Goal: Information Seeking & Learning: Understand process/instructions

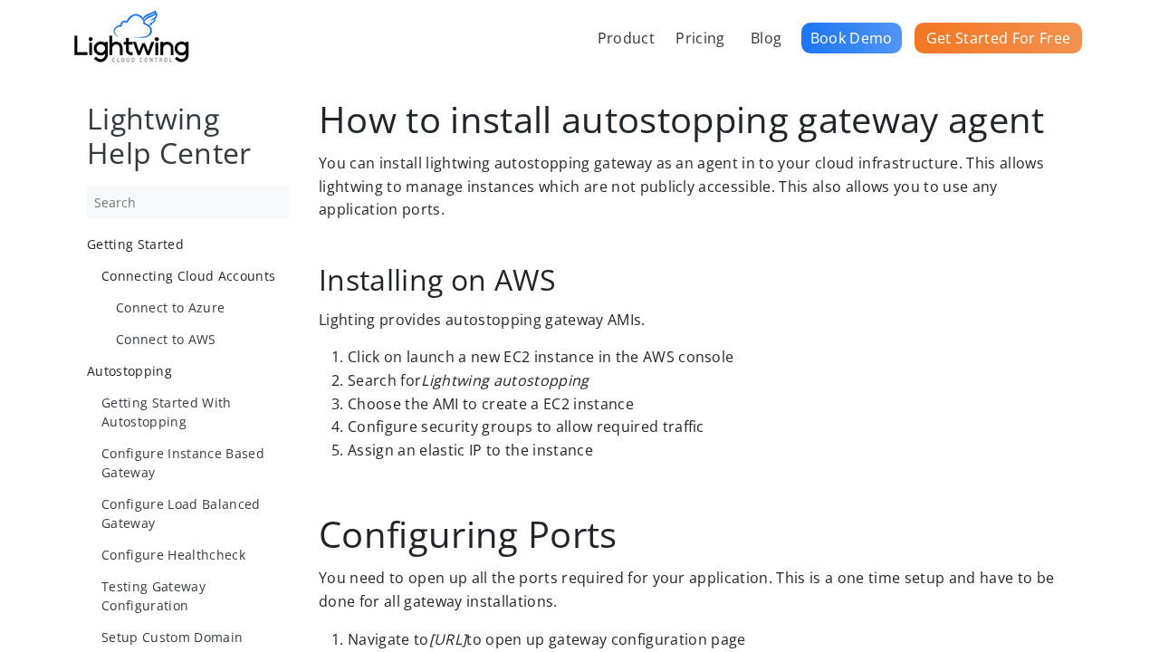
scroll to position [1274, 0]
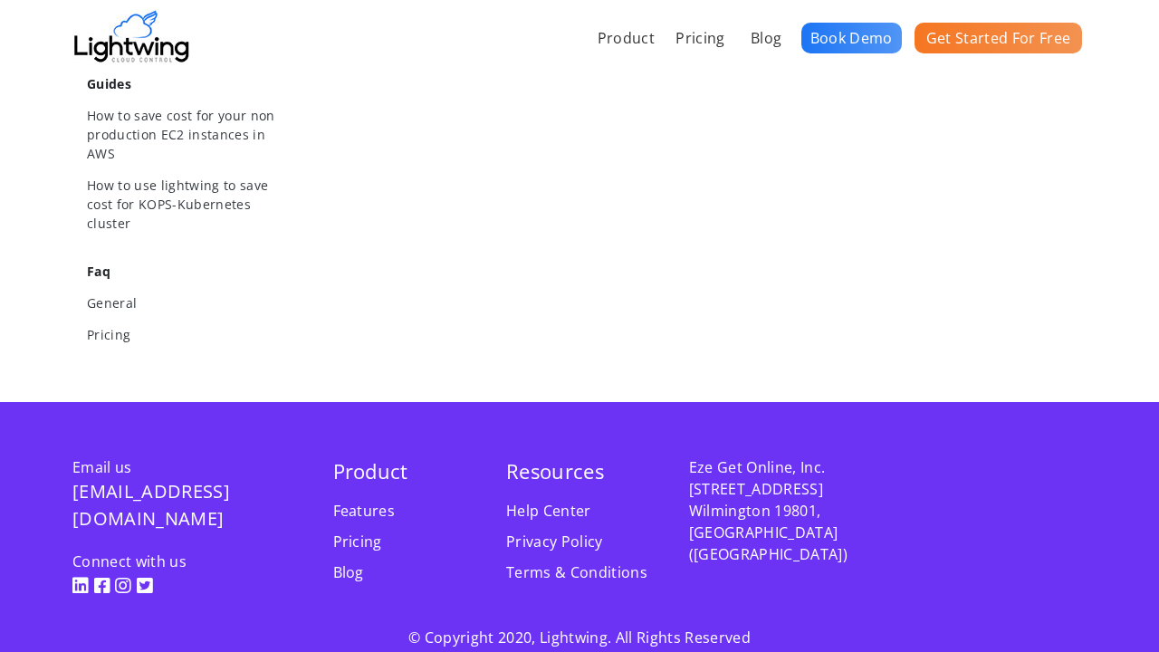
scroll to position [1273, 0]
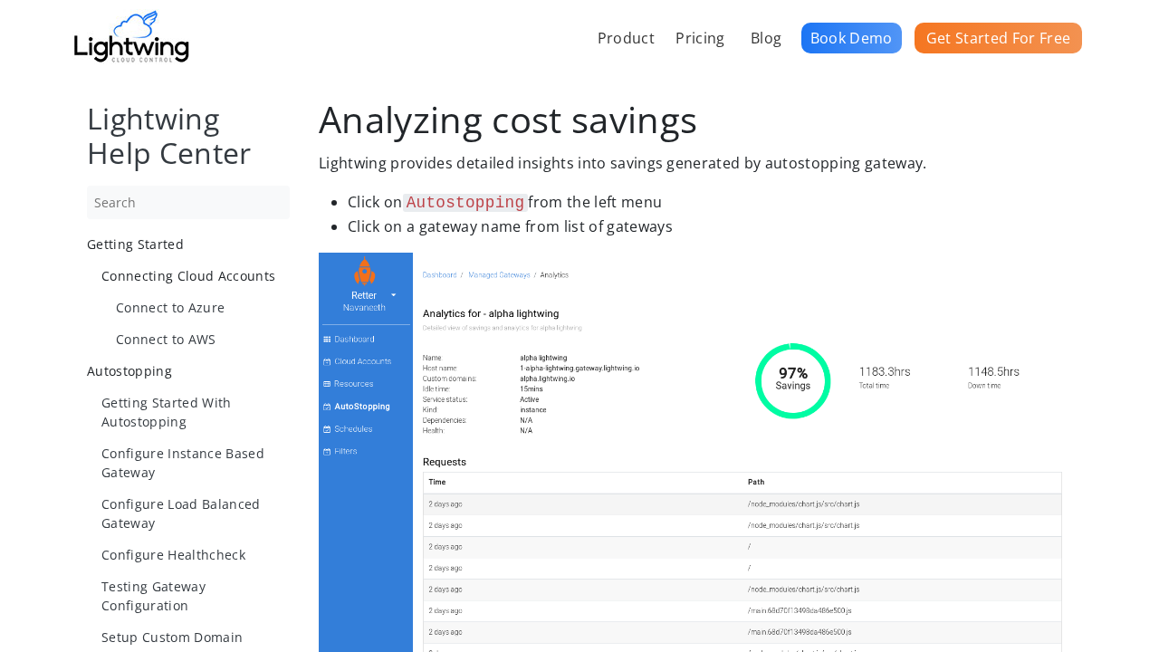
scroll to position [1274, 0]
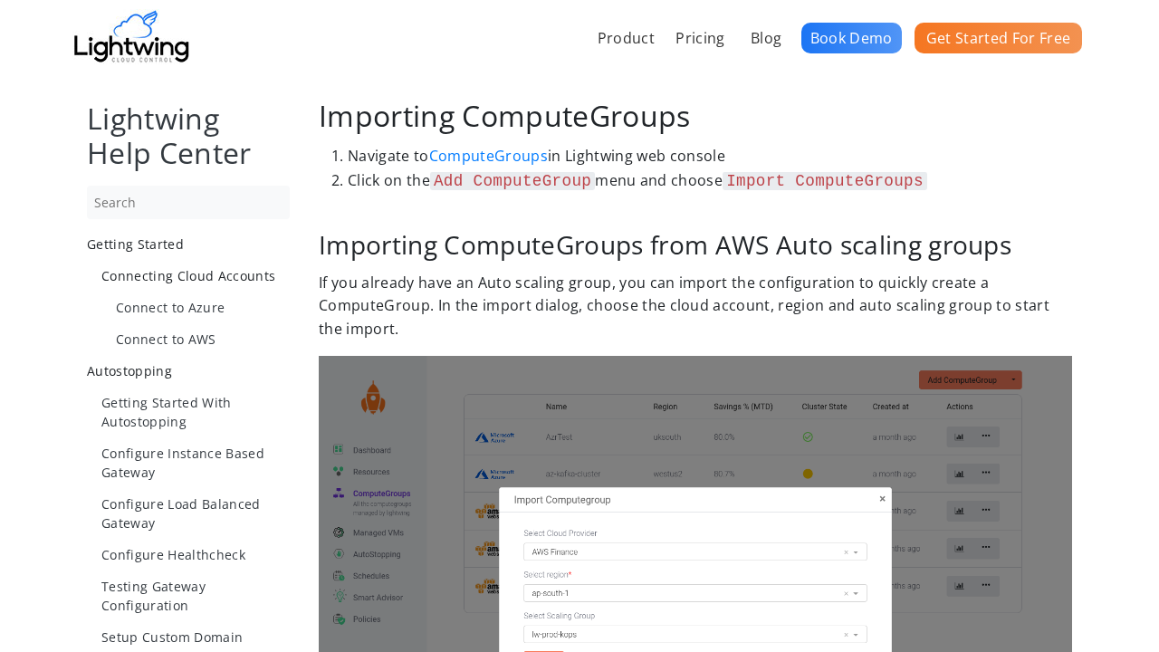
scroll to position [1274, 0]
